Goal: Information Seeking & Learning: Find specific fact

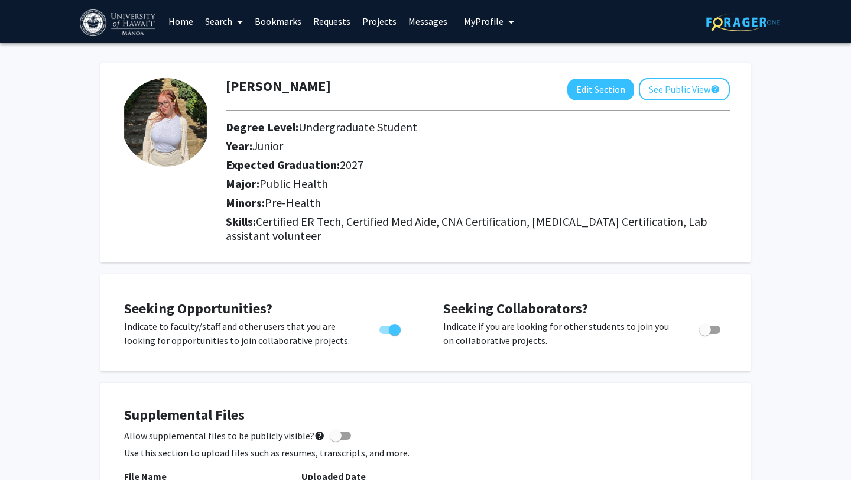
click at [426, 21] on link "Messages" at bounding box center [427, 21] width 51 height 41
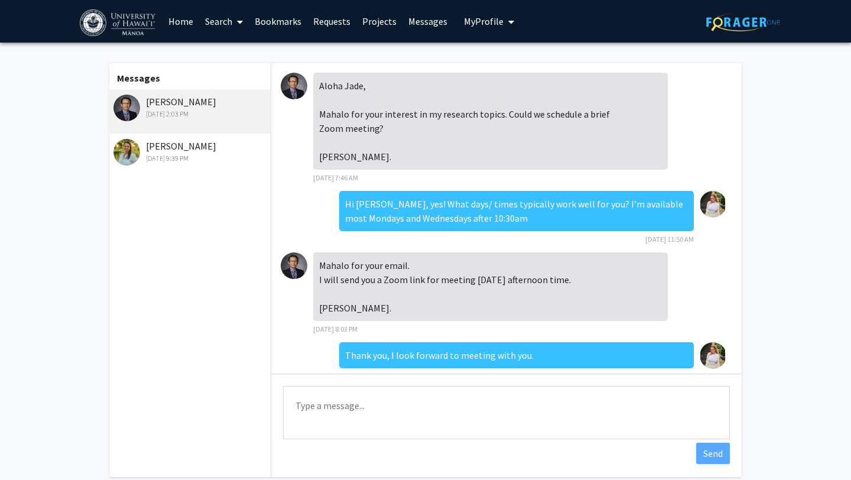
scroll to position [191, 0]
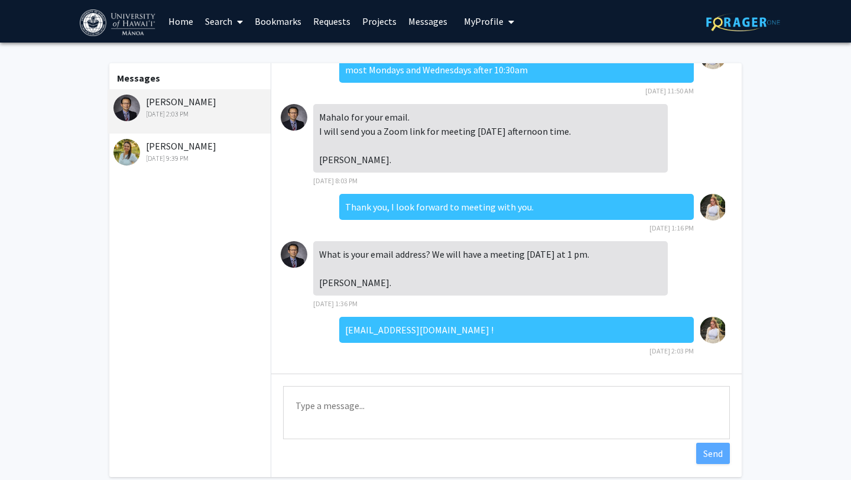
click at [294, 104] on img at bounding box center [294, 117] width 27 height 27
click at [277, 21] on link "Bookmarks" at bounding box center [278, 21] width 58 height 41
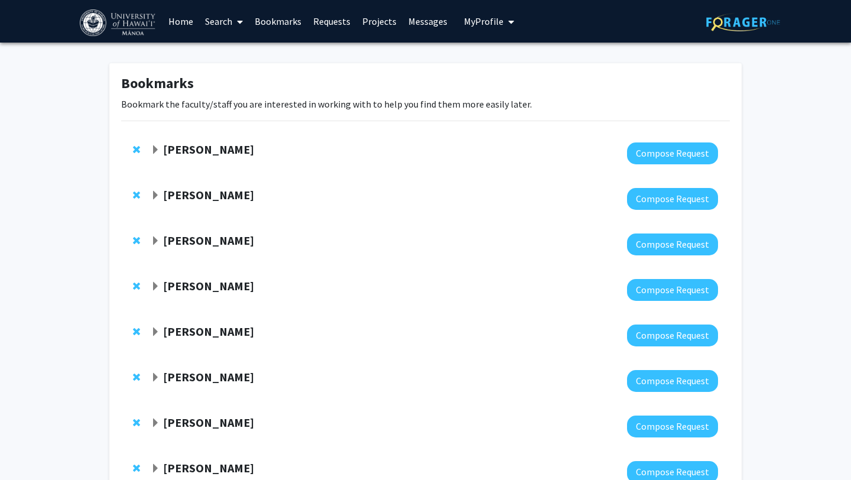
click at [373, 21] on link "Projects" at bounding box center [379, 21] width 46 height 41
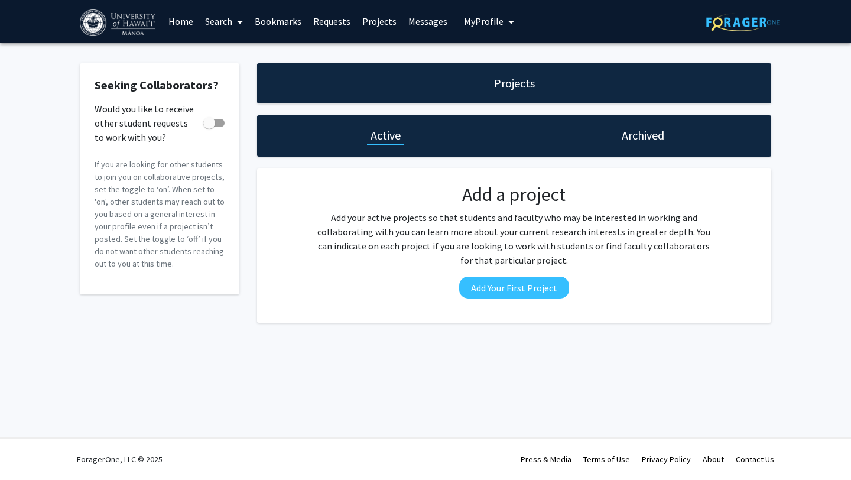
click at [325, 22] on link "Requests" at bounding box center [331, 21] width 49 height 41
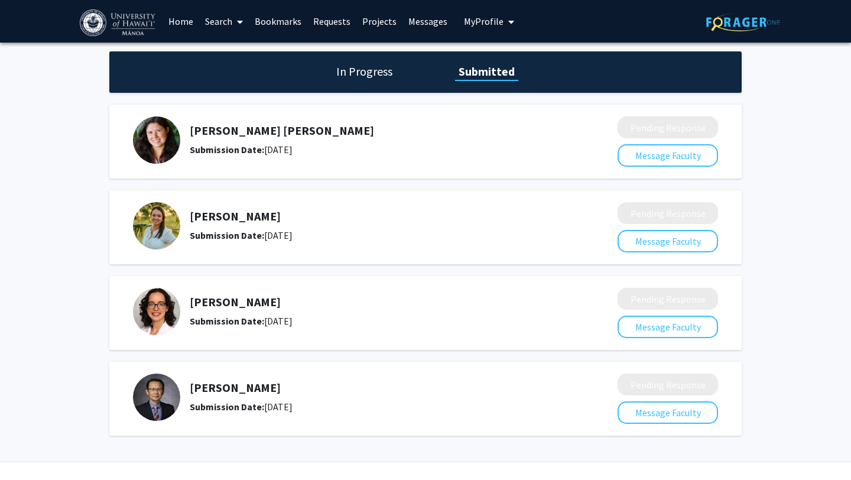
click at [169, 394] on img at bounding box center [156, 396] width 47 height 47
click at [656, 416] on button "Message Faculty" at bounding box center [667, 412] width 100 height 22
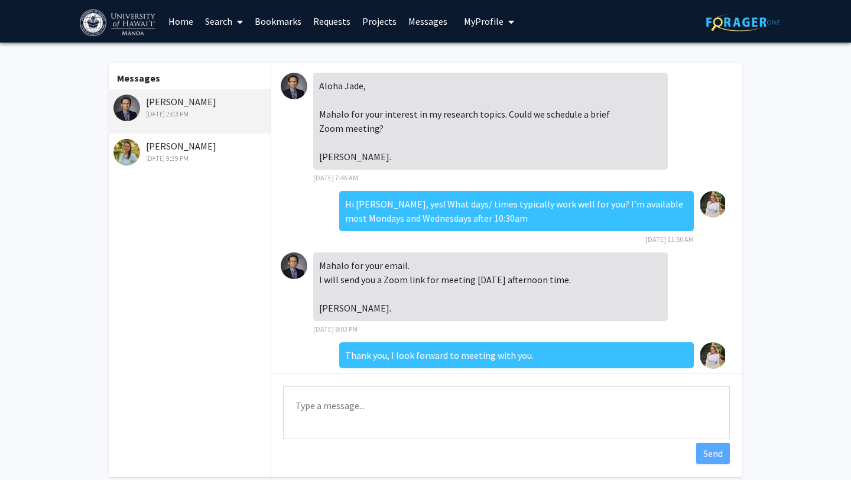
scroll to position [191, 0]
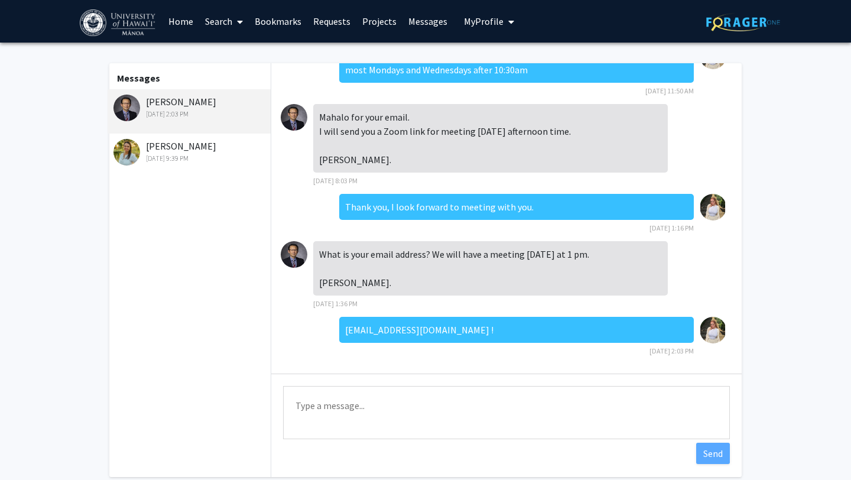
click at [223, 106] on div "Jangsoon Lee Sep 15, 2025 2:03 PM" at bounding box center [190, 107] width 154 height 25
click at [218, 21] on link "Search" at bounding box center [224, 21] width 50 height 41
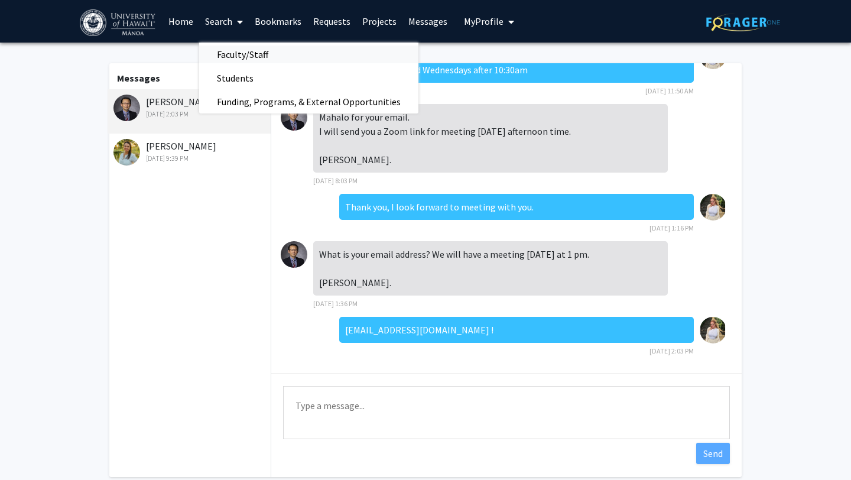
click at [244, 56] on span "Faculty/Staff" at bounding box center [242, 55] width 87 height 24
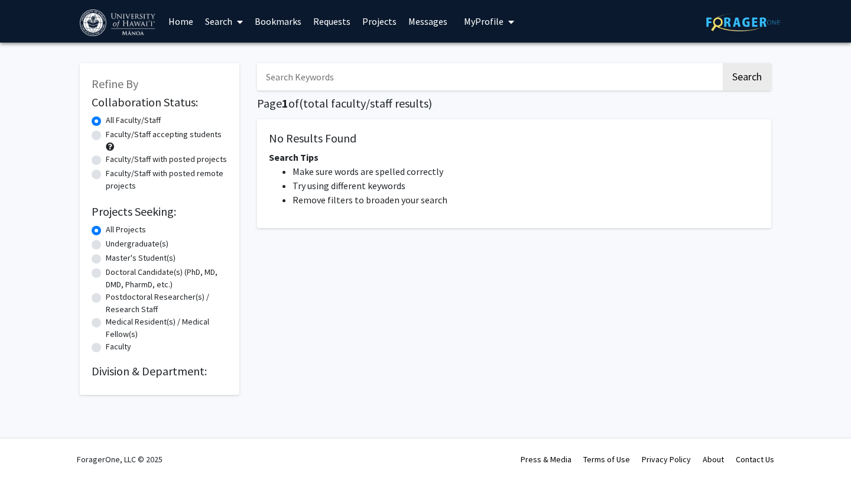
click at [313, 73] on input "Search Keywords" at bounding box center [489, 76] width 464 height 27
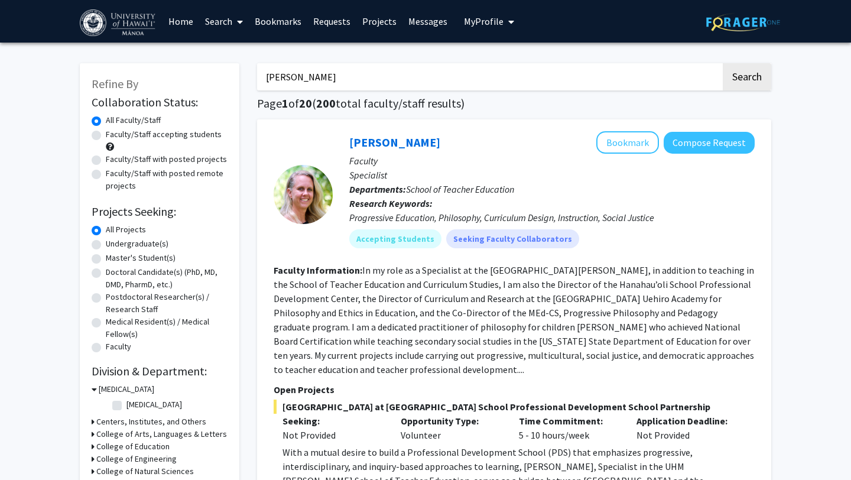
type input "[PERSON_NAME]"
click at [723, 63] on button "Search" at bounding box center [747, 76] width 48 height 27
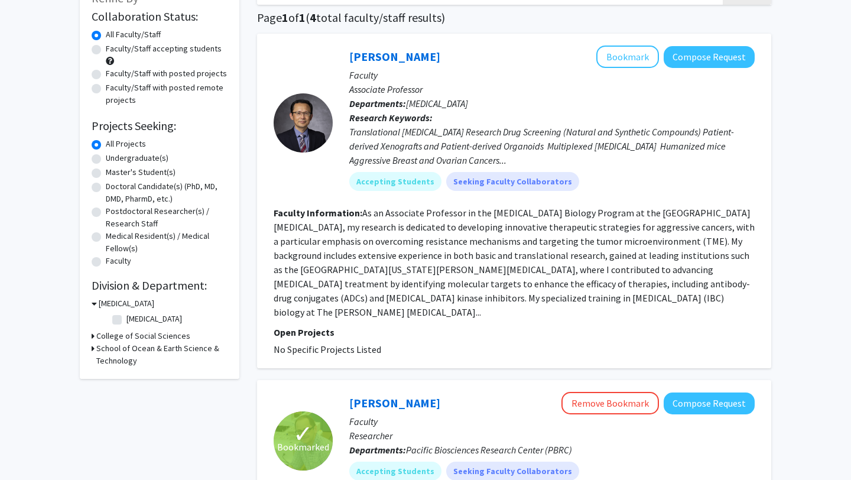
scroll to position [67, 0]
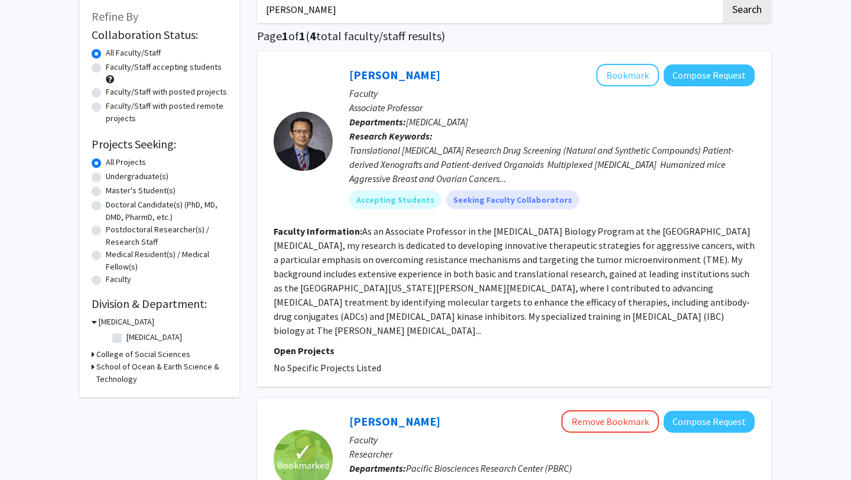
click at [615, 243] on fg-read-more "As an Associate Professor in the [MEDICAL_DATA] Biology Program at the [GEOGRAP…" at bounding box center [514, 280] width 481 height 111
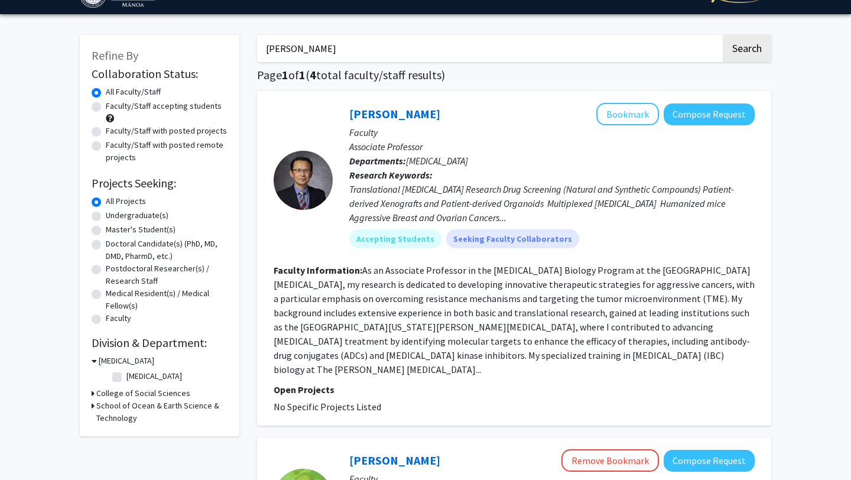
scroll to position [28, 0]
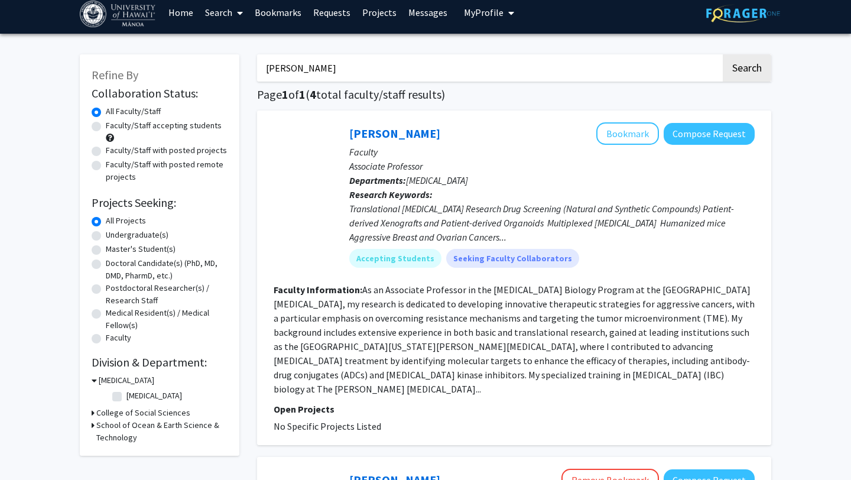
scroll to position [12, 0]
